Goal: Task Accomplishment & Management: Use online tool/utility

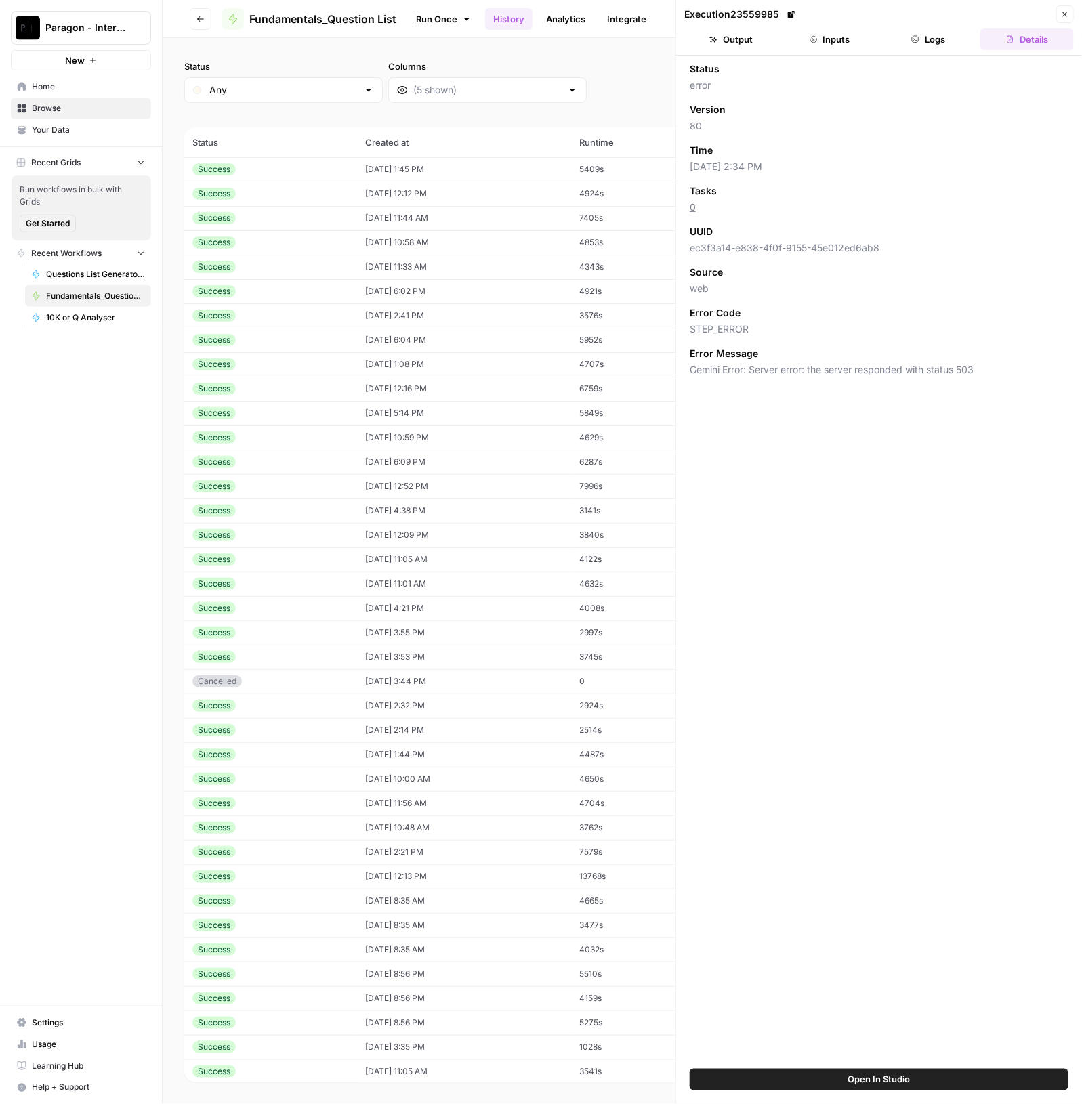
click at [204, 15] on icon "button" at bounding box center [200, 19] width 8 height 8
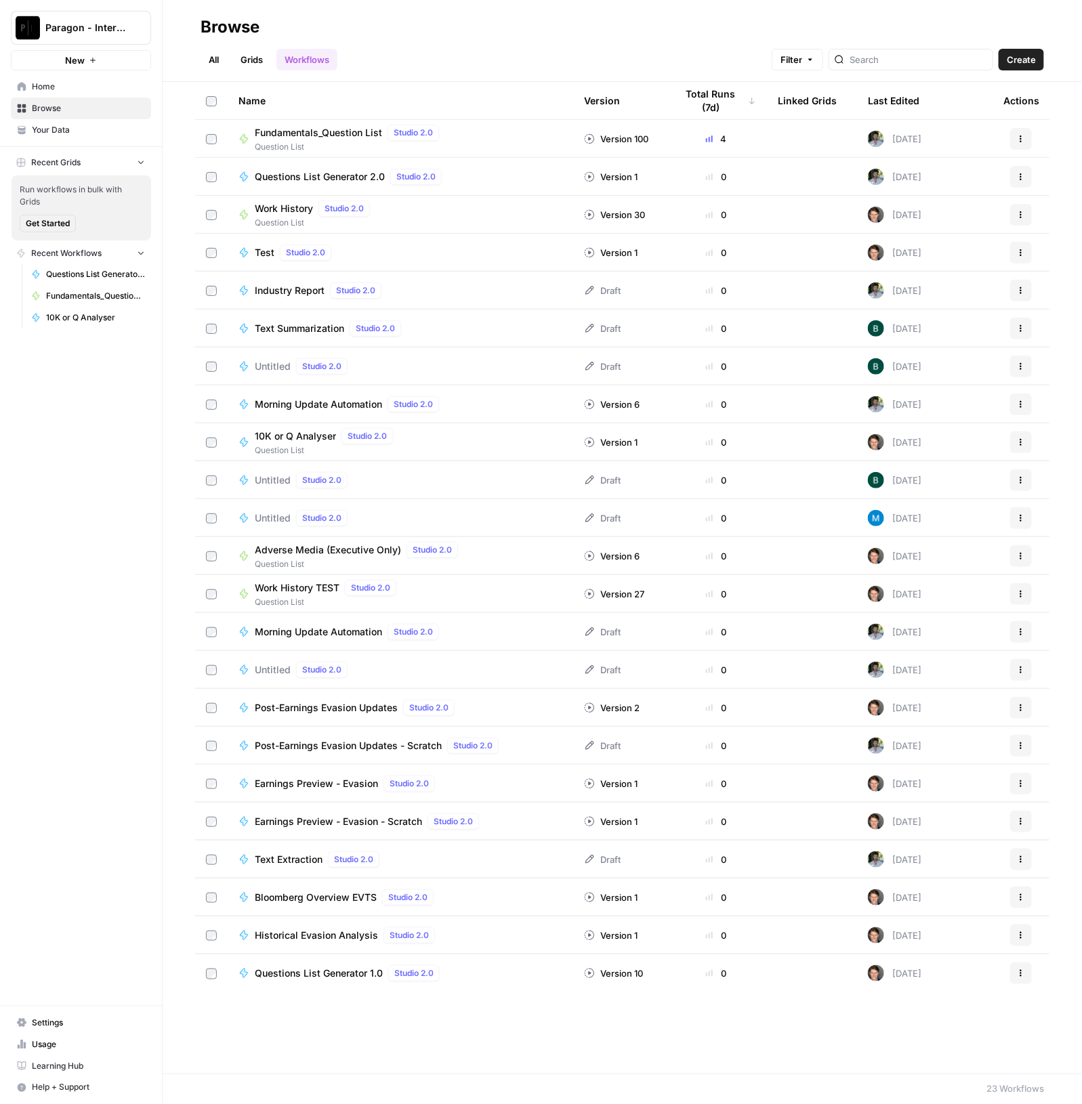
click at [336, 141] on span "Question List" at bounding box center [350, 147] width 190 height 12
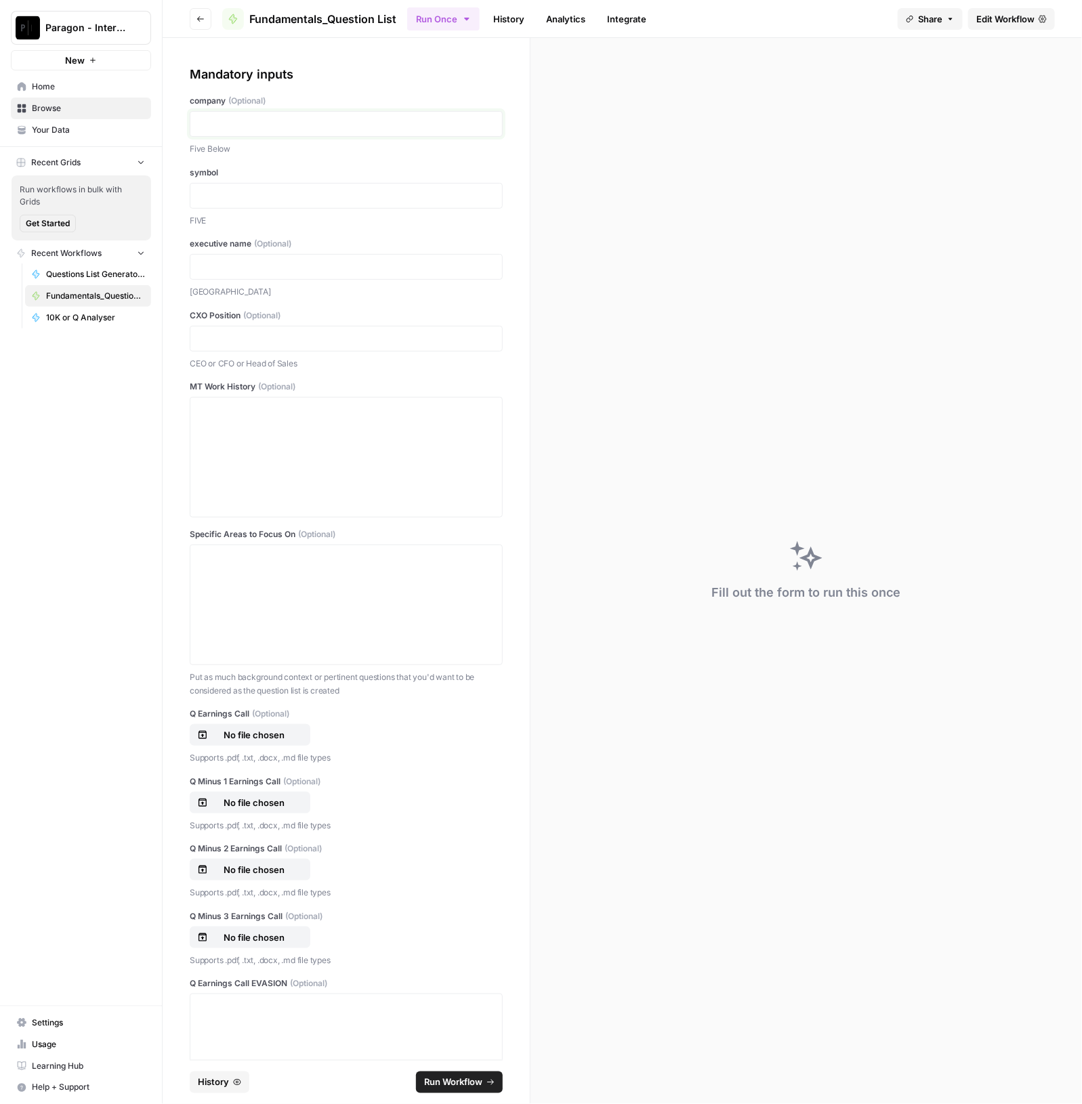
click at [332, 126] on p at bounding box center [346, 124] width 295 height 14
click at [274, 465] on div at bounding box center [346, 457] width 295 height 108
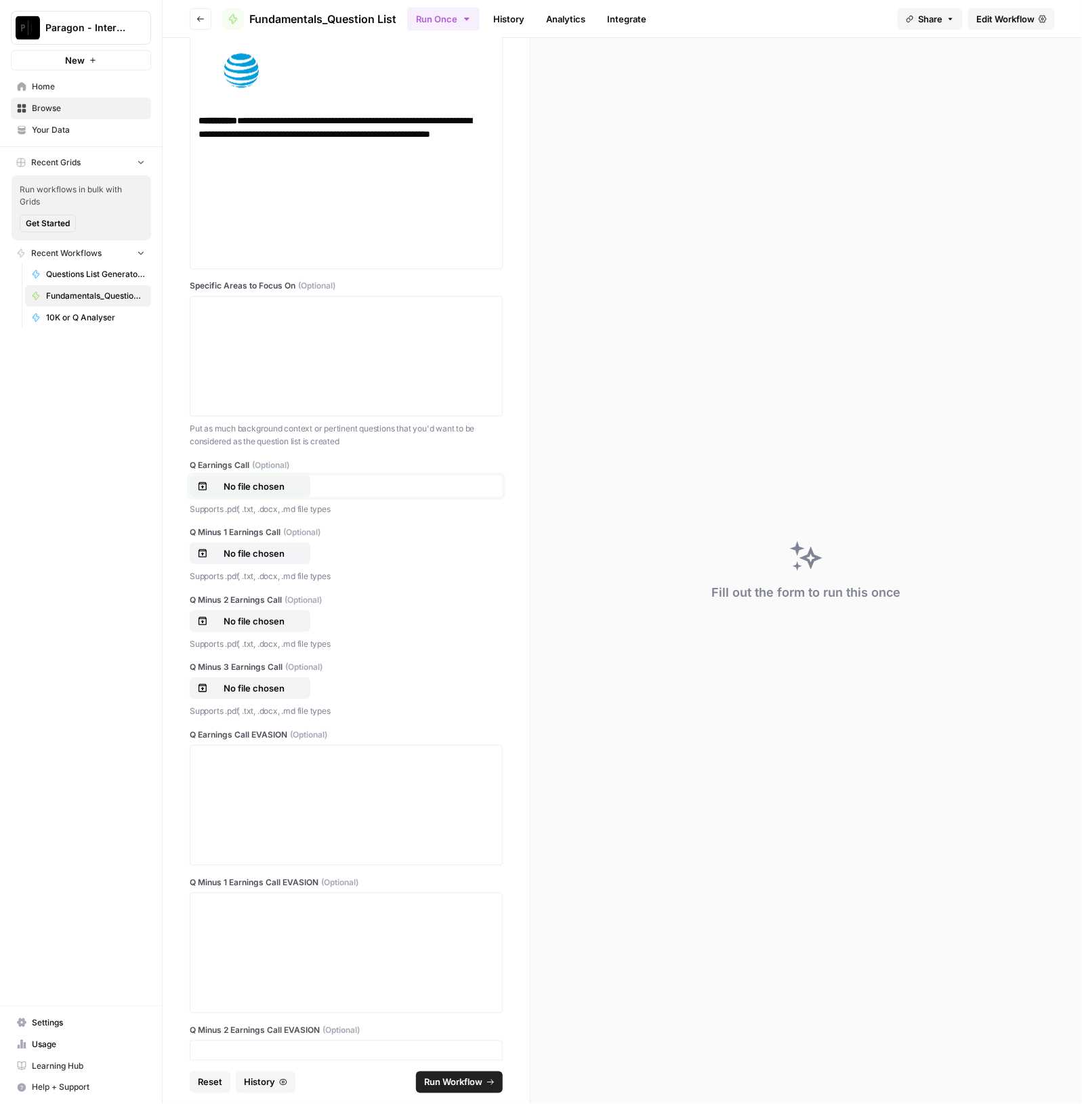
scroll to position [1199, 0]
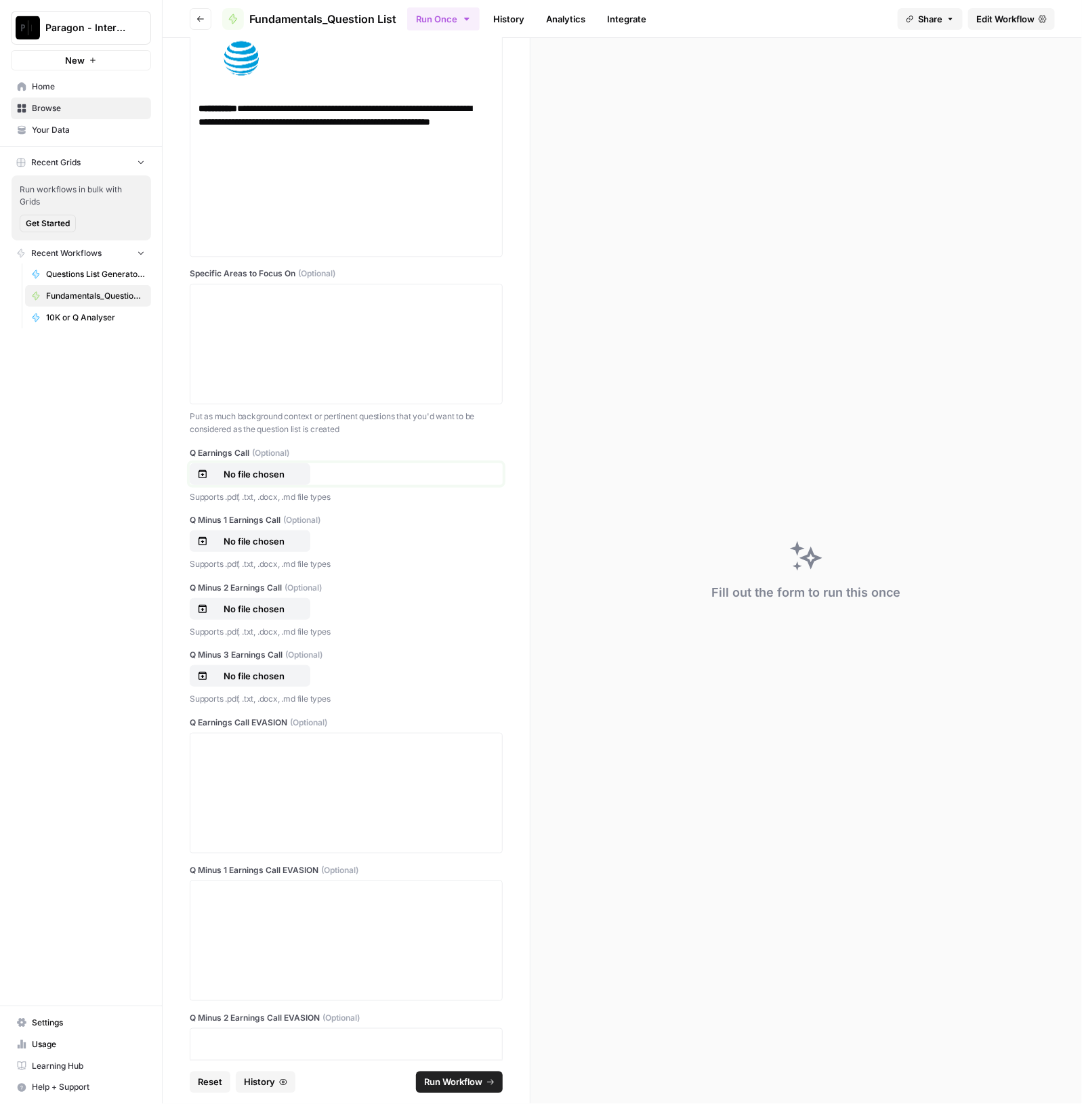
click at [266, 476] on p "No file chosen" at bounding box center [254, 475] width 87 height 14
click at [271, 531] on button "No file chosen" at bounding box center [250, 542] width 121 height 22
click at [285, 600] on button "No file chosen" at bounding box center [250, 609] width 121 height 22
click at [236, 677] on p "No file chosen" at bounding box center [254, 676] width 87 height 14
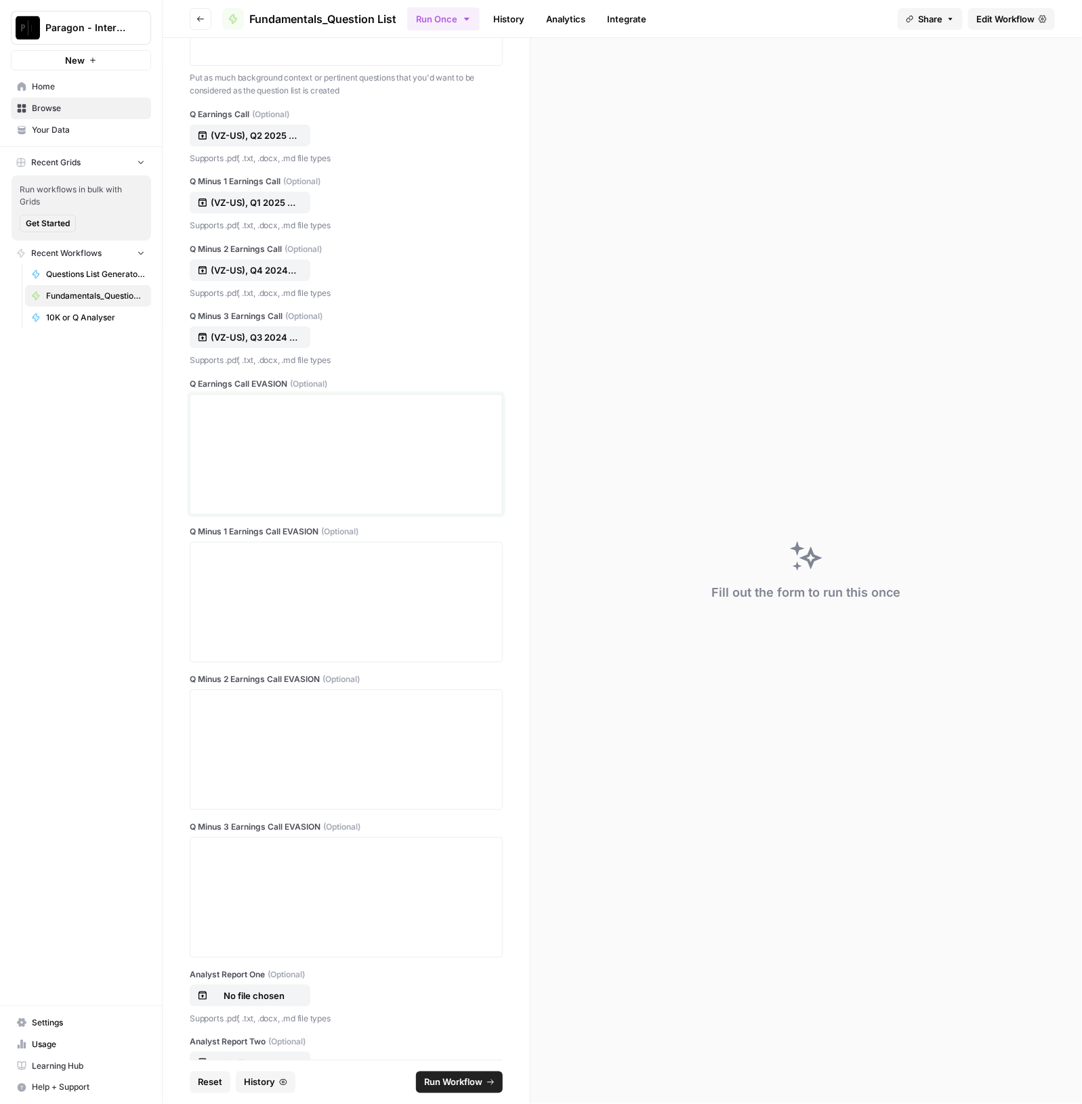
click at [288, 422] on div at bounding box center [346, 454] width 295 height 108
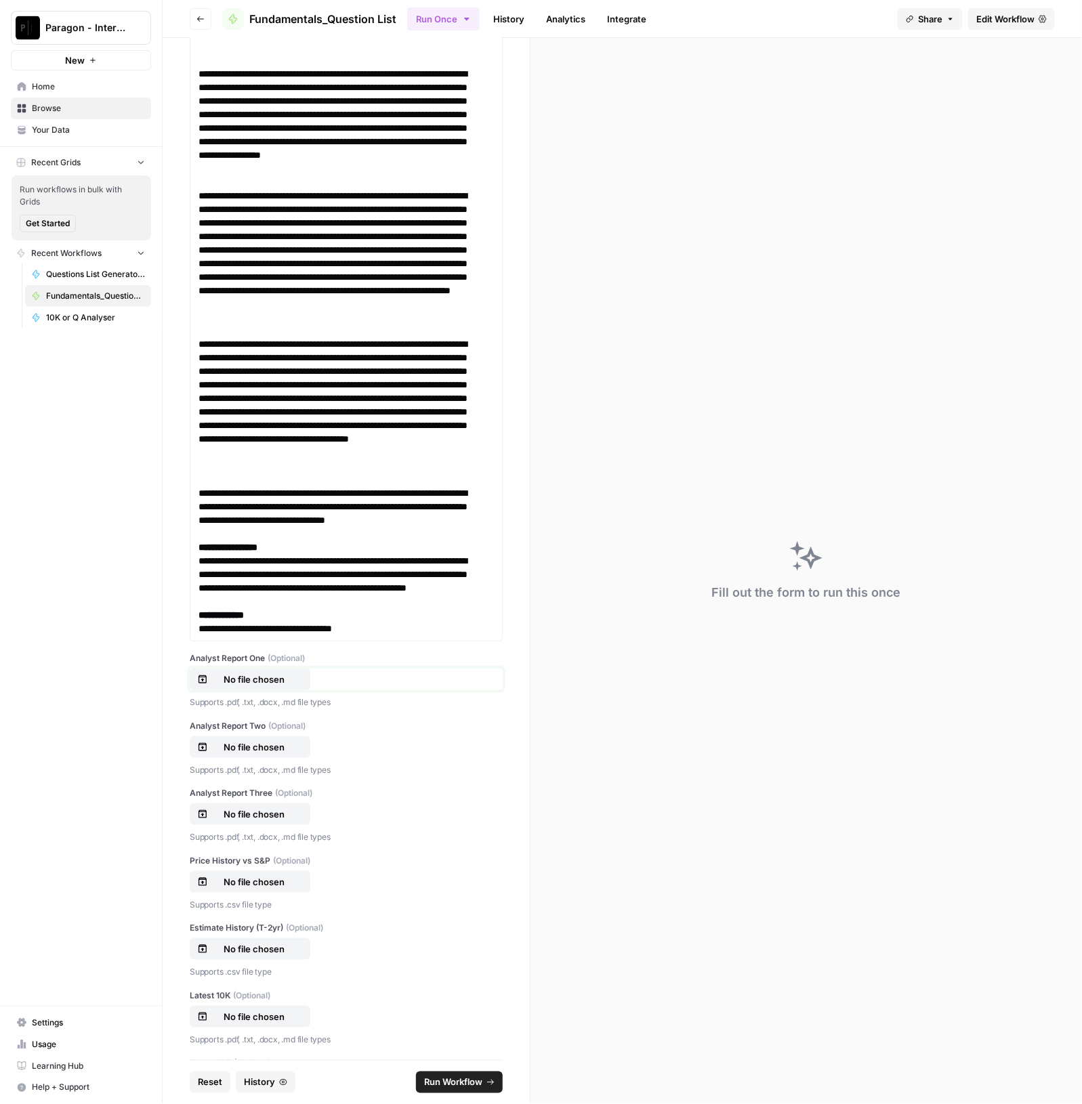
scroll to position [17849, 0]
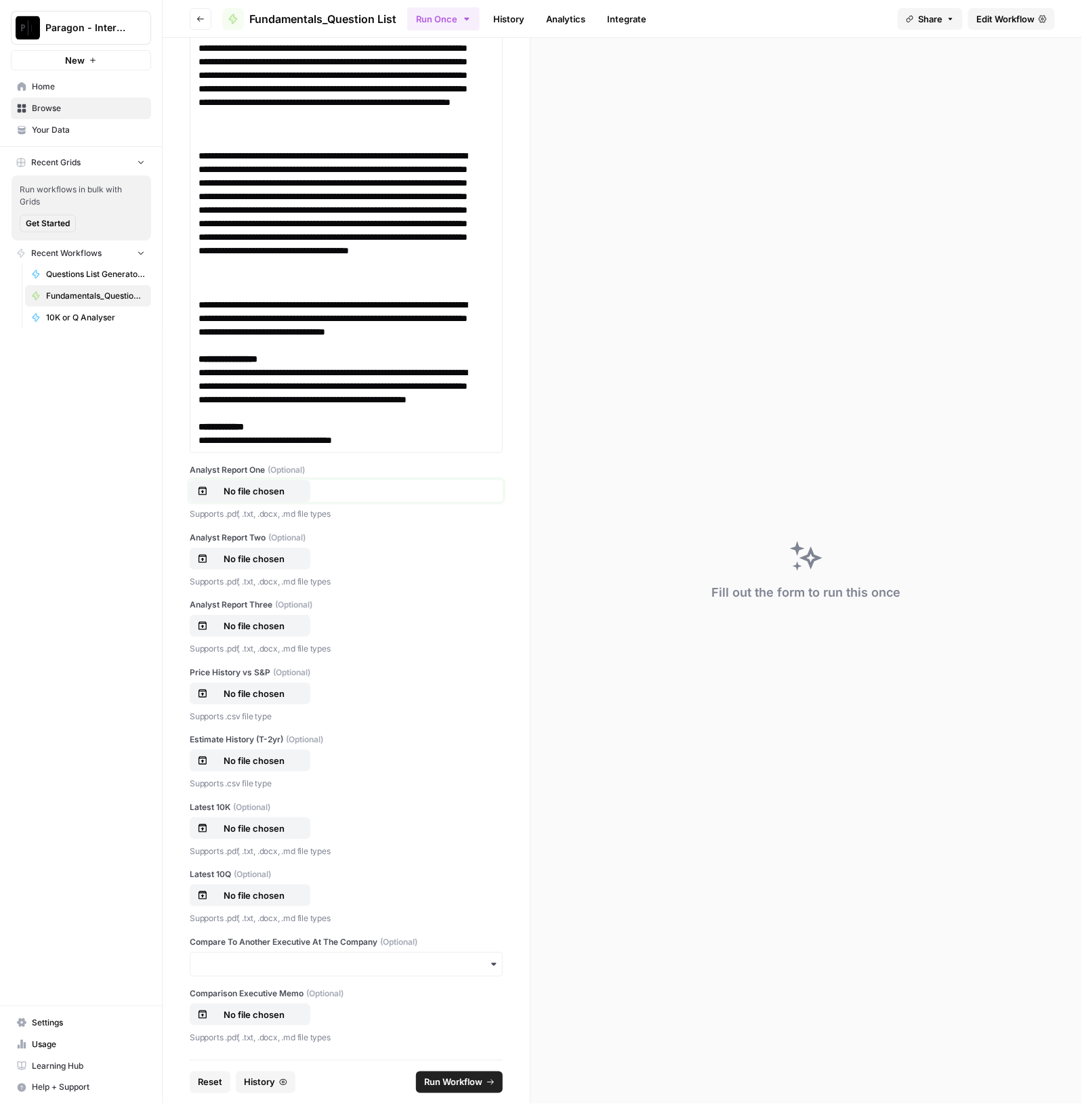
click at [257, 498] on p "No file chosen" at bounding box center [254, 491] width 87 height 14
click at [266, 566] on p "No file chosen" at bounding box center [254, 559] width 87 height 14
click at [274, 633] on p "No file chosen" at bounding box center [254, 626] width 87 height 14
click at [258, 692] on p "No file chosen" at bounding box center [254, 694] width 87 height 14
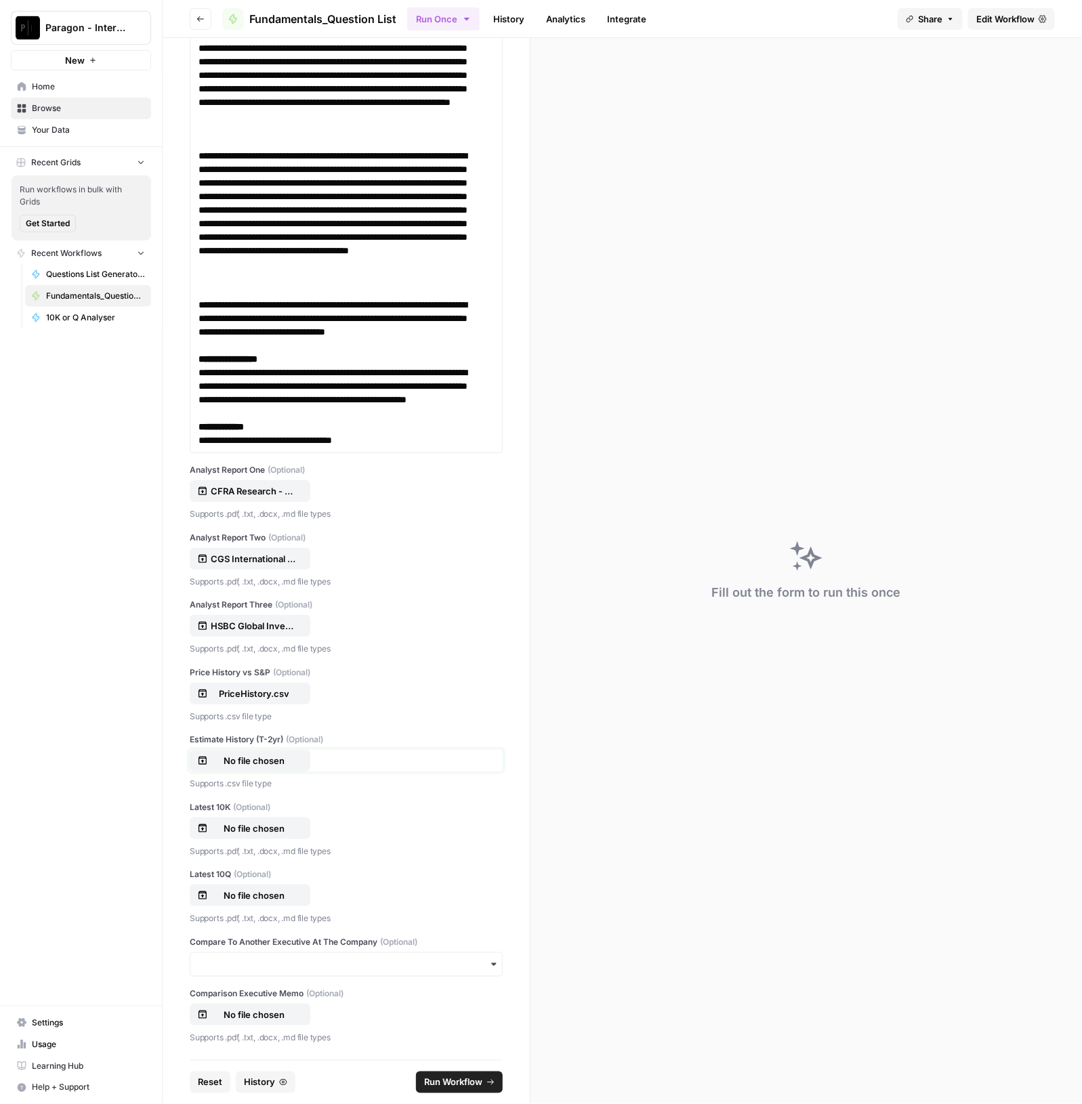
click at [237, 760] on p "No file chosen" at bounding box center [254, 761] width 87 height 14
click at [249, 823] on p "No file chosen" at bounding box center [254, 829] width 87 height 14
click at [256, 899] on p "No file chosen" at bounding box center [254, 896] width 87 height 14
click at [461, 1072] on button "Run Workflow" at bounding box center [459, 1083] width 87 height 22
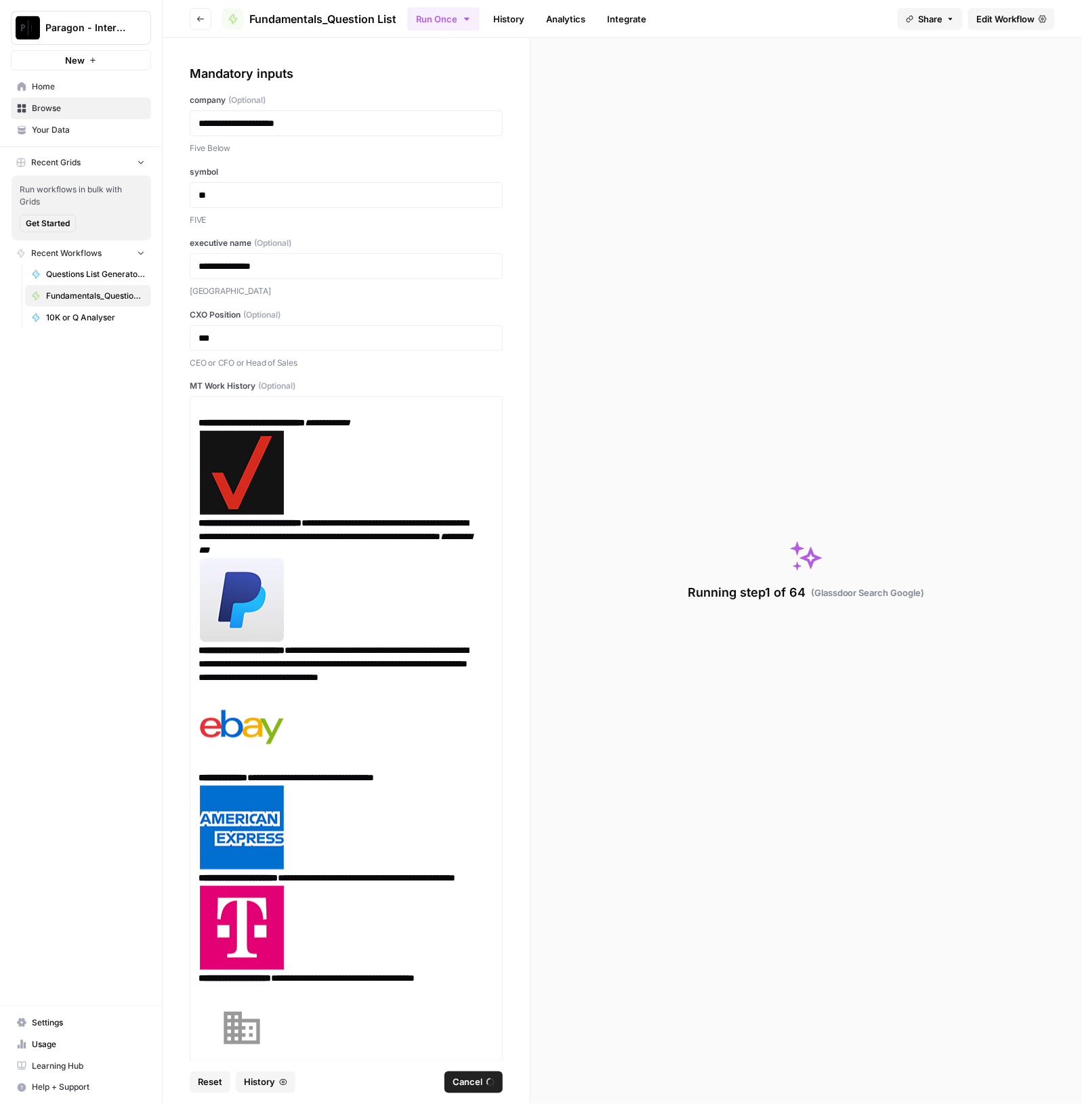
scroll to position [0, 0]
